Goal: Task Accomplishment & Management: Complete application form

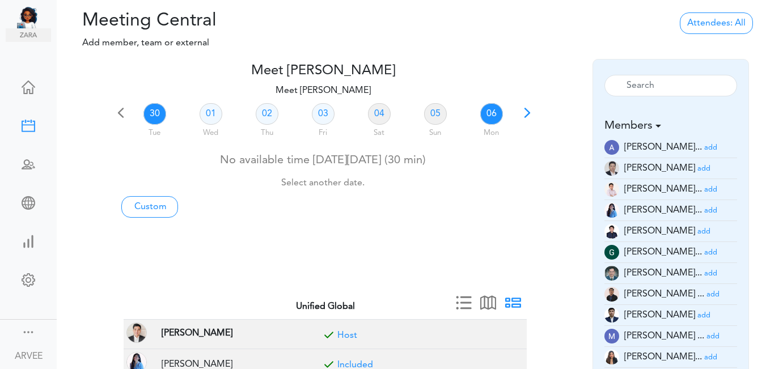
click at [494, 111] on link "06" at bounding box center [491, 114] width 23 height 22
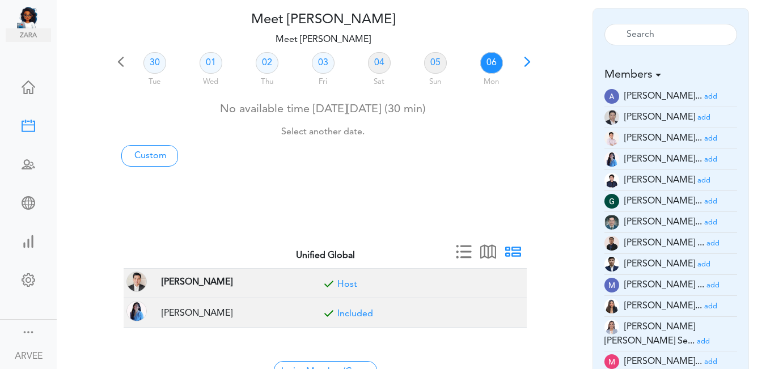
scroll to position [59, 0]
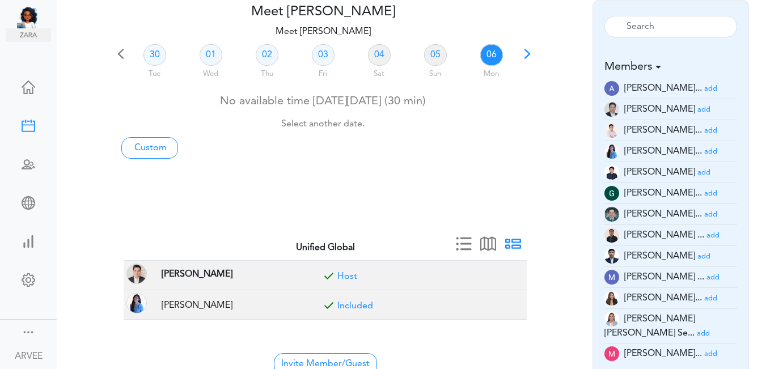
click at [763, 167] on div "Meet ARVEE FLORES team->name team->description at client_name" at bounding box center [411, 184] width 709 height 369
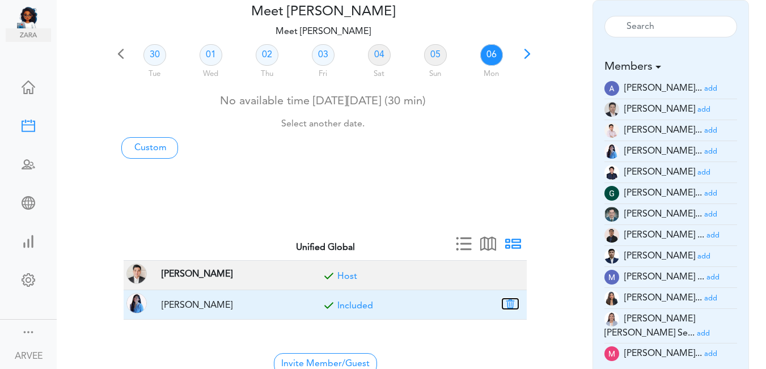
click at [511, 306] on button "button" at bounding box center [510, 304] width 16 height 10
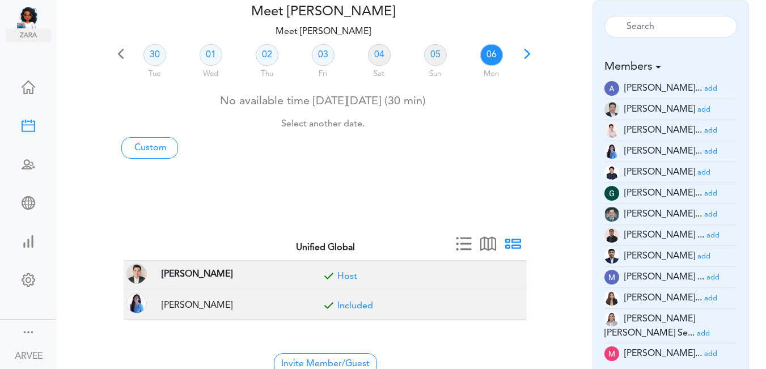
click at [437, 55] on link "05" at bounding box center [435, 55] width 23 height 22
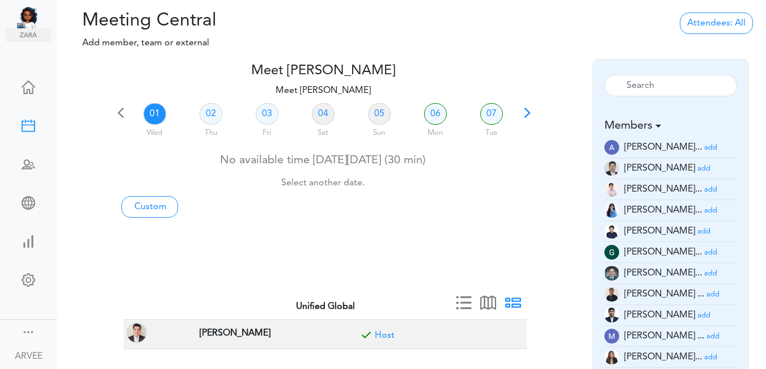
scroll to position [33, 0]
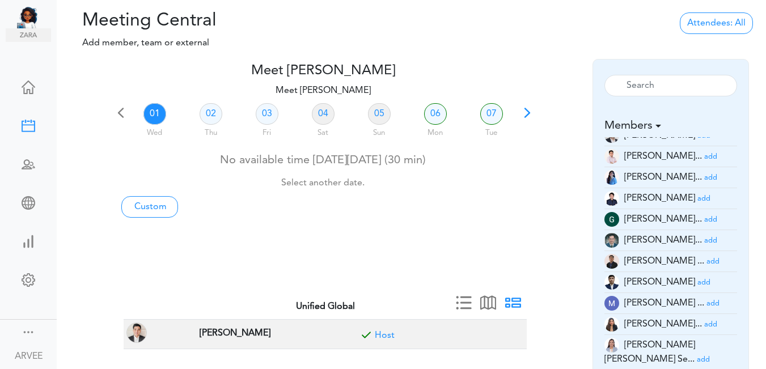
click at [704, 323] on small "add" at bounding box center [710, 324] width 13 height 7
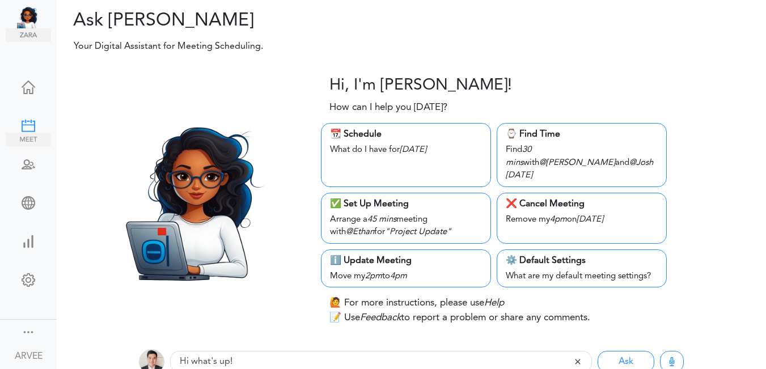
click at [20, 120] on div at bounding box center [28, 124] width 45 height 11
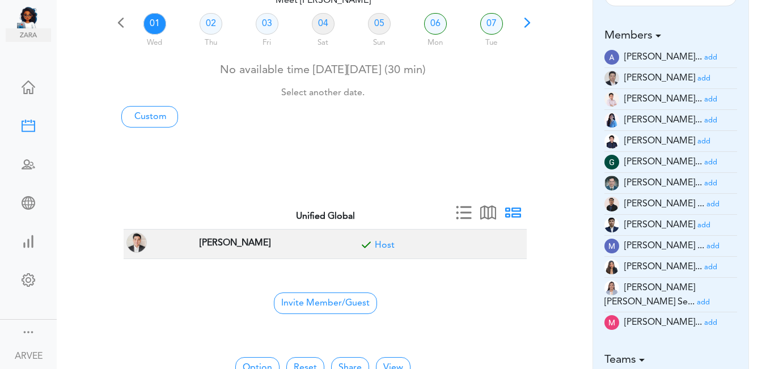
scroll to position [117, 0]
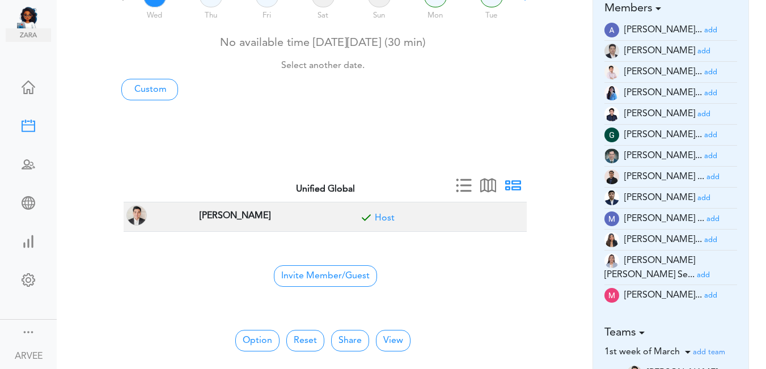
click at [704, 240] on small "add" at bounding box center [710, 239] width 13 height 7
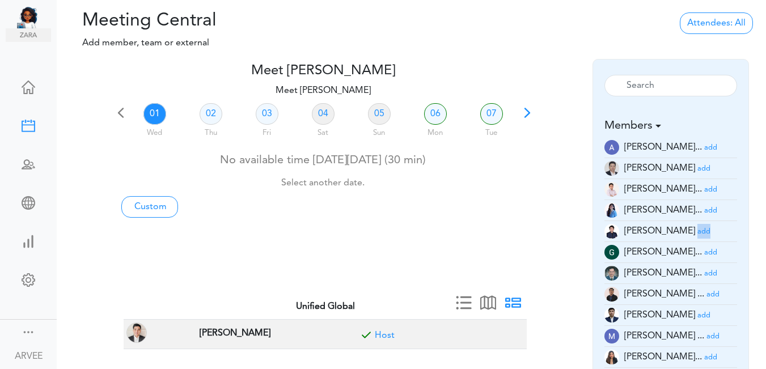
click at [690, 240] on li "Eugene Dayan add" at bounding box center [670, 231] width 133 height 21
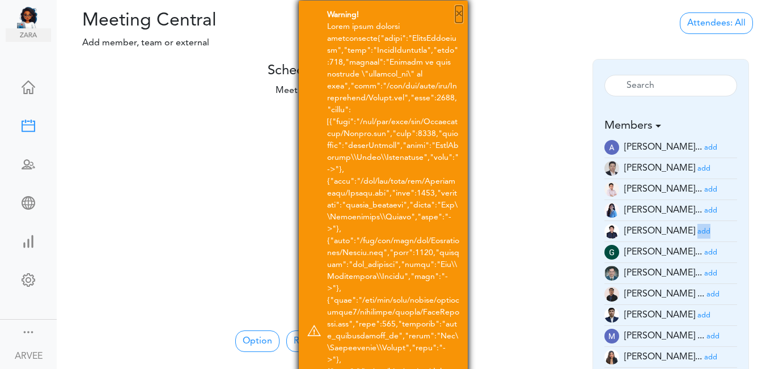
click at [459, 14] on button "×" at bounding box center [458, 14] width 7 height 17
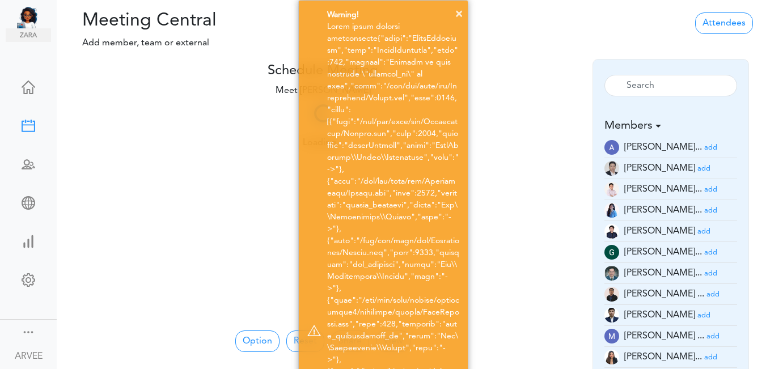
click at [178, 184] on div "× Warning!" at bounding box center [383, 330] width 766 height 661
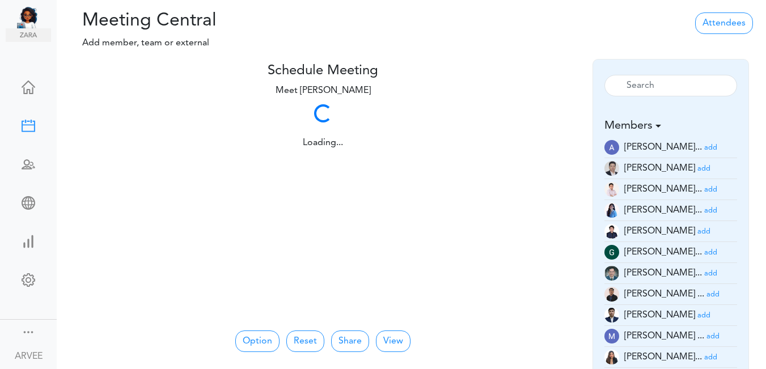
scroll to position [117, 0]
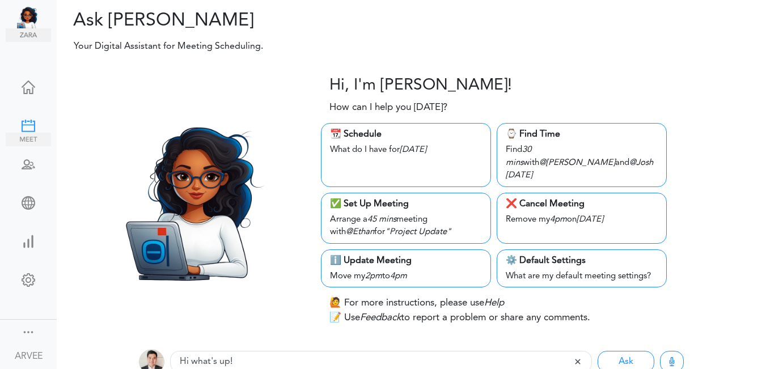
click at [25, 122] on div at bounding box center [28, 124] width 45 height 11
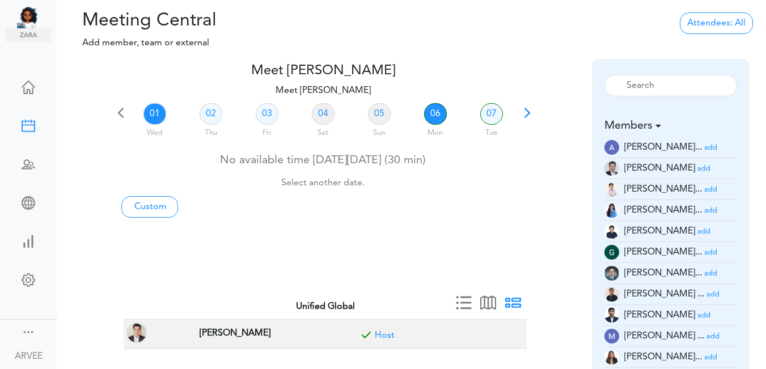
click at [432, 115] on link "06" at bounding box center [435, 114] width 23 height 22
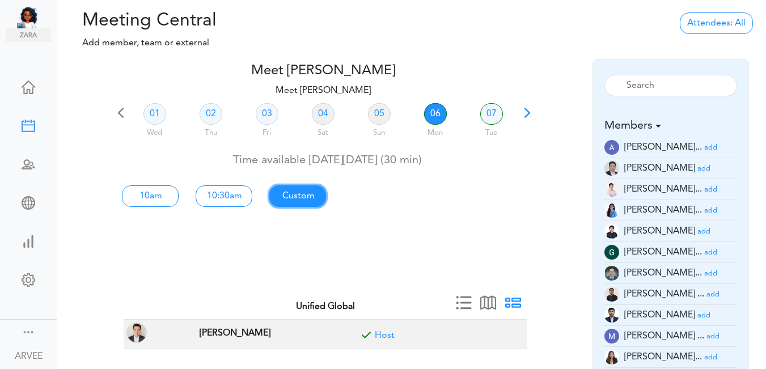
click at [301, 193] on link "Custom" at bounding box center [297, 196] width 57 height 22
type input "Meet [PERSON_NAME]"
type input "[URL][DOMAIN_NAME][SECURITY_DATA]"
type input "[DATE]T10:00"
type input "[DATE]T10:30"
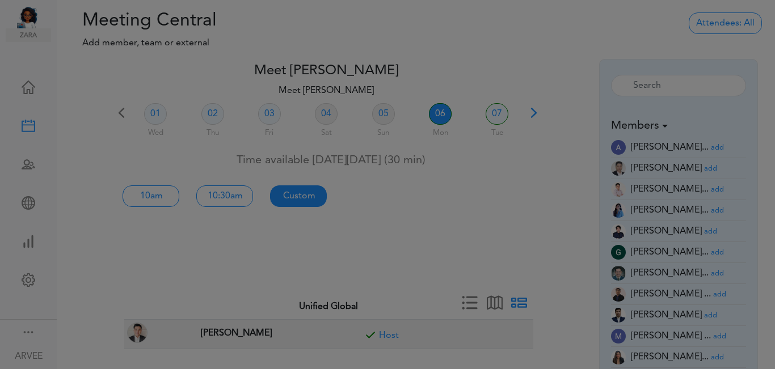
click at [301, 193] on div at bounding box center [387, 184] width 775 height 369
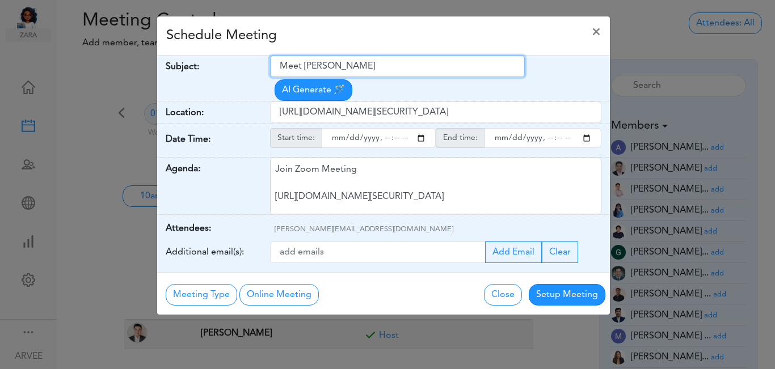
click at [282, 69] on input "Meet [PERSON_NAME]" at bounding box center [397, 67] width 255 height 22
drag, startPoint x: 282, startPoint y: 69, endPoint x: 370, endPoint y: 64, distance: 88.6
click at [370, 64] on input "Meet [PERSON_NAME]" at bounding box center [397, 67] width 255 height 22
paste input "ABG Tax Planning Discussion - [PERSON_NAME]"
type input "ABG Tax Planning Discussion - [PERSON_NAME]"
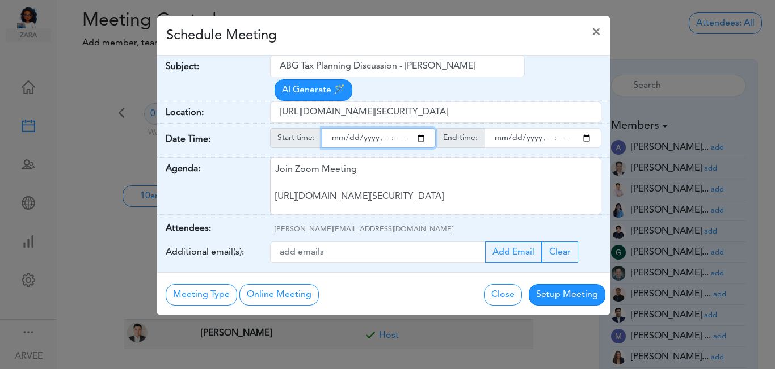
click at [421, 128] on input "starttime" at bounding box center [379, 138] width 114 height 20
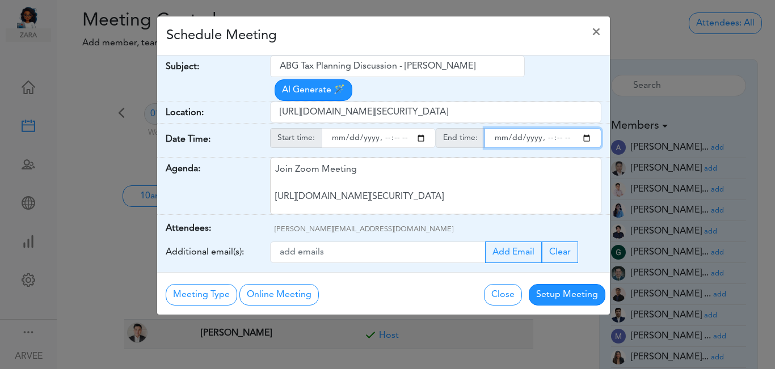
type input "[DATE]T15:00"
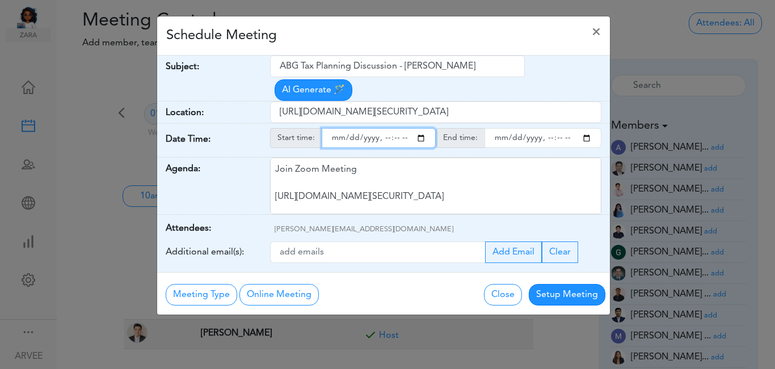
click at [586, 128] on input "endtime" at bounding box center [542, 138] width 117 height 20
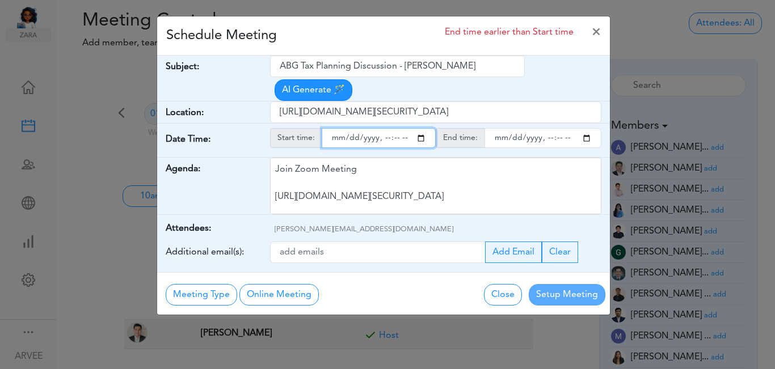
type input "[DATE]T16:30"
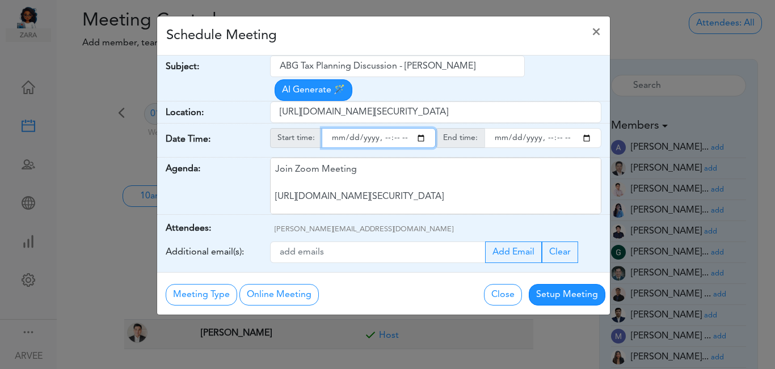
click at [394, 128] on input "starttime" at bounding box center [379, 138] width 114 height 20
type input "[DATE]T15:15"
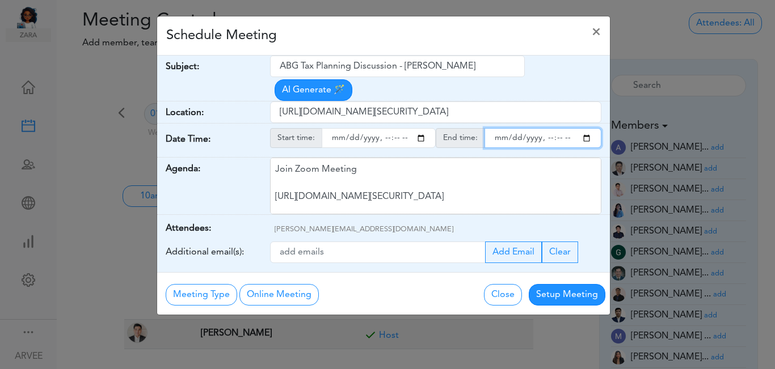
click at [558, 128] on input "endtime" at bounding box center [542, 138] width 117 height 20
type input "[DATE]T16:00"
click at [429, 32] on div "Schedule Meeting ×" at bounding box center [383, 35] width 453 height 39
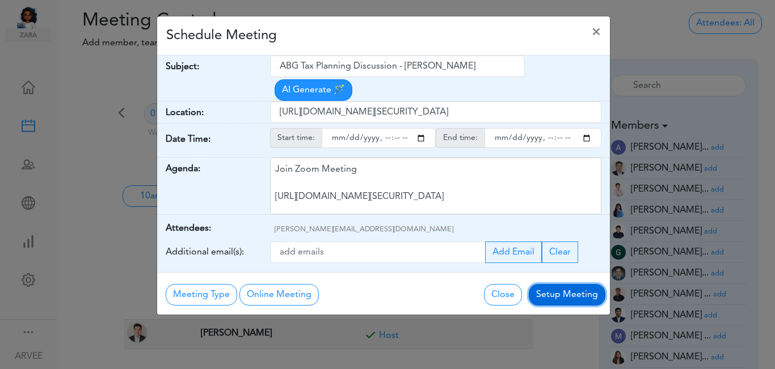
click at [553, 284] on button "Setup Meeting" at bounding box center [567, 295] width 77 height 22
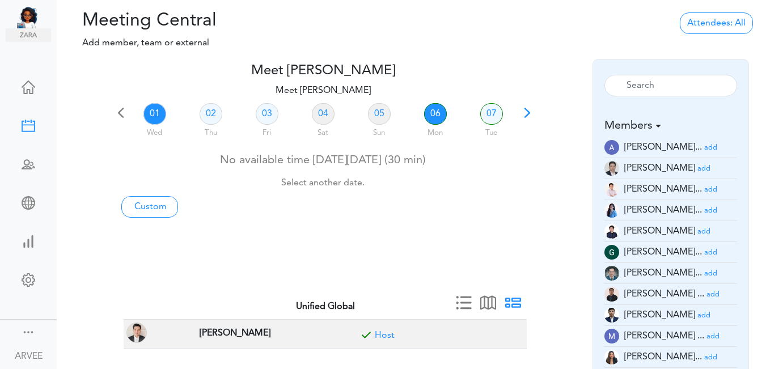
click at [433, 109] on link "06" at bounding box center [435, 114] width 23 height 22
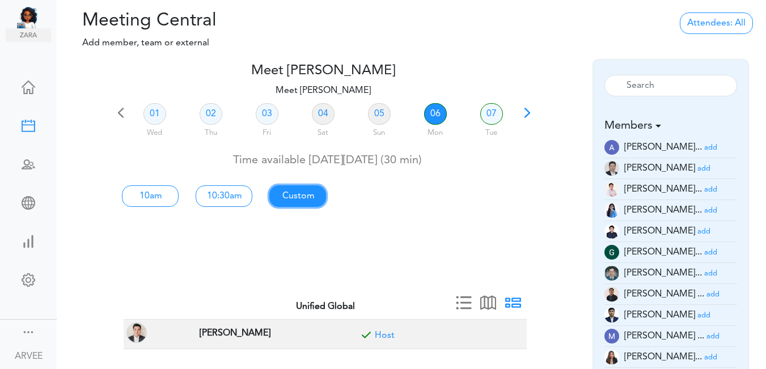
click at [302, 196] on link "Custom" at bounding box center [297, 196] width 57 height 22
type input "Meet [PERSON_NAME]"
type input "[URL][DOMAIN_NAME][SECURITY_DATA]"
type input "[DATE]T10:00"
type input "[DATE]T10:30"
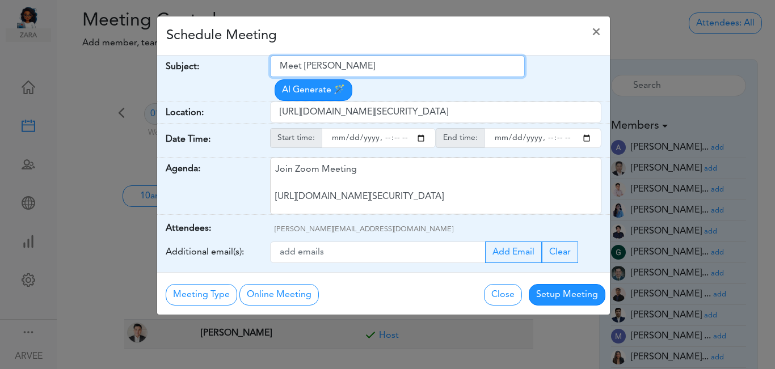
click at [279, 66] on input "Meet [PERSON_NAME]" at bounding box center [397, 67] width 255 height 22
drag, startPoint x: 279, startPoint y: 66, endPoint x: 360, endPoint y: 67, distance: 80.5
click at [360, 67] on input "Meet [PERSON_NAME]" at bounding box center [397, 67] width 255 height 22
paste input "ABG Tax Planning Discussion - [PERSON_NAME]"
click at [281, 67] on input "ABG Tax Planning Discussion - [PERSON_NAME]" at bounding box center [397, 67] width 255 height 22
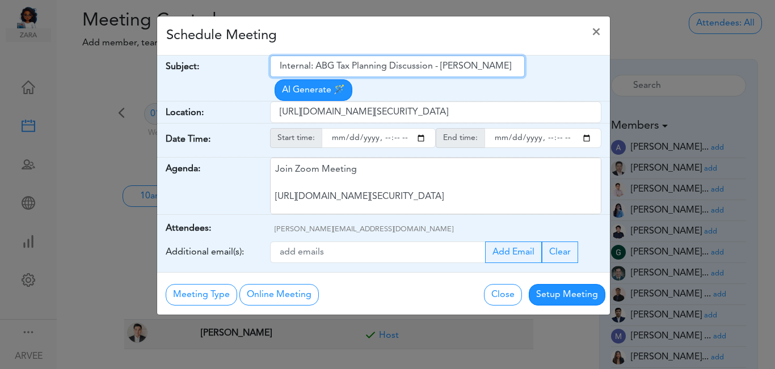
type input "Internal: ABG Tax Planning Discussion - [PERSON_NAME]"
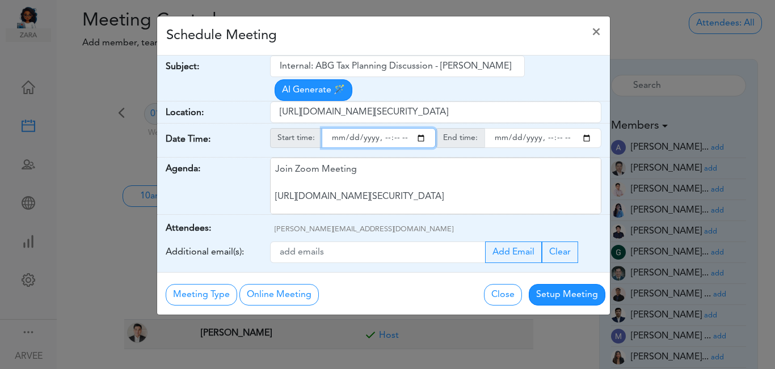
click at [421, 128] on input "starttime" at bounding box center [379, 138] width 114 height 20
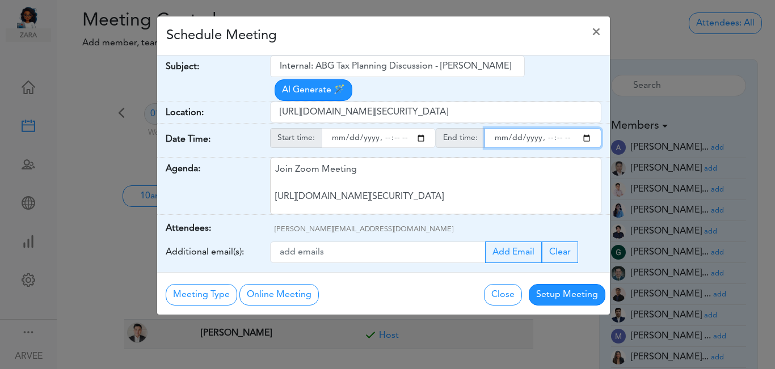
type input "[DATE]T15:00"
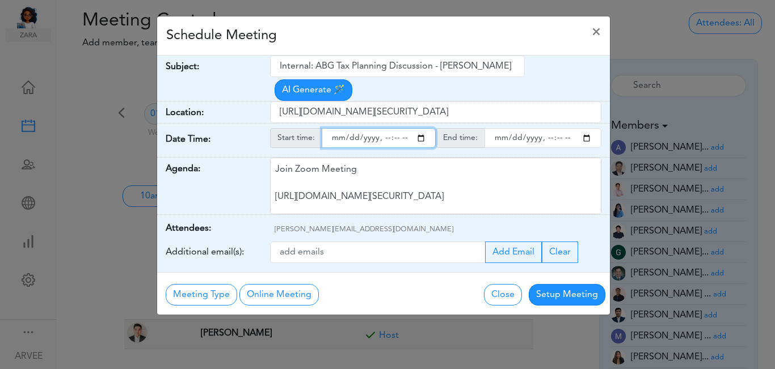
click at [585, 128] on input "endtime" at bounding box center [542, 138] width 117 height 20
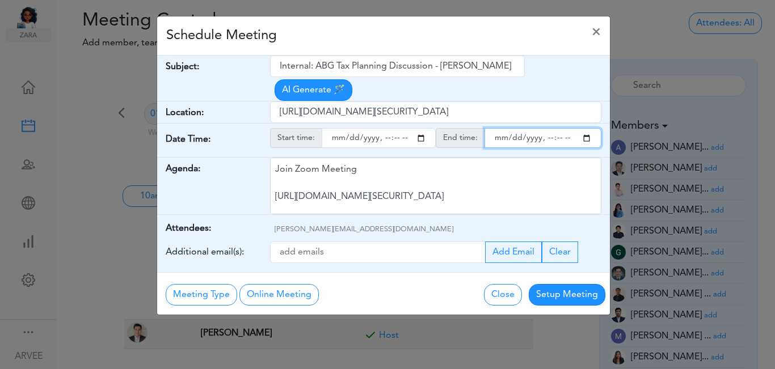
click at [585, 128] on input "endtime" at bounding box center [542, 138] width 117 height 20
click at [557, 128] on input "endtime" at bounding box center [542, 138] width 117 height 20
type input "[DATE]T15:15"
click at [362, 36] on div "Schedule Meeting ×" at bounding box center [383, 35] width 453 height 39
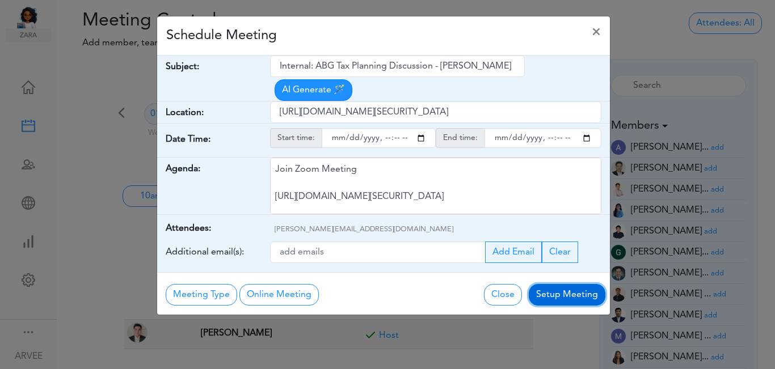
click at [560, 284] on button "Setup Meeting" at bounding box center [567, 295] width 77 height 22
